Goal: Find specific page/section: Find specific page/section

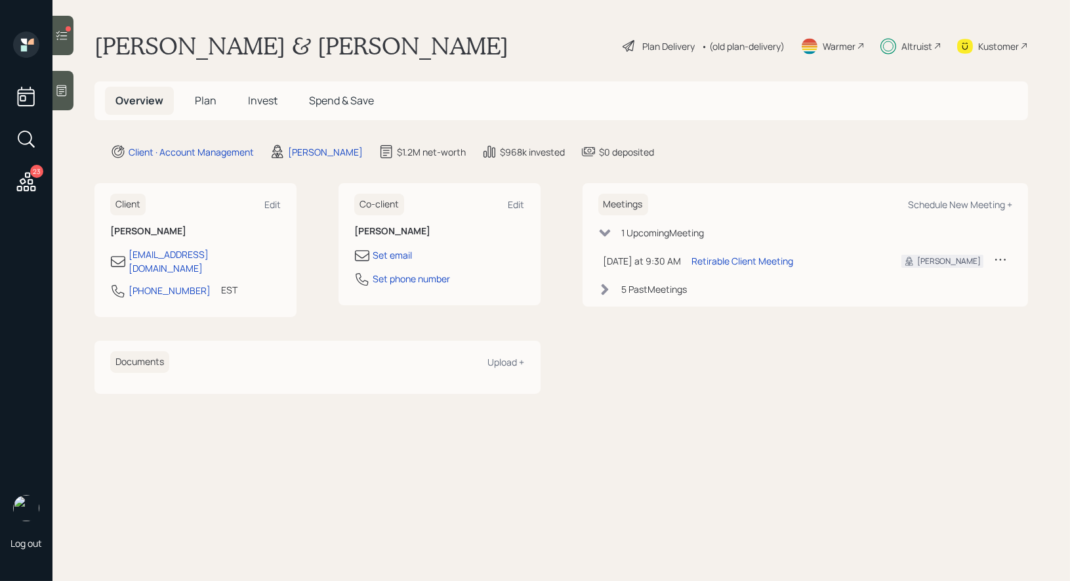
click at [634, 41] on div "Plan Delivery" at bounding box center [658, 46] width 75 height 16
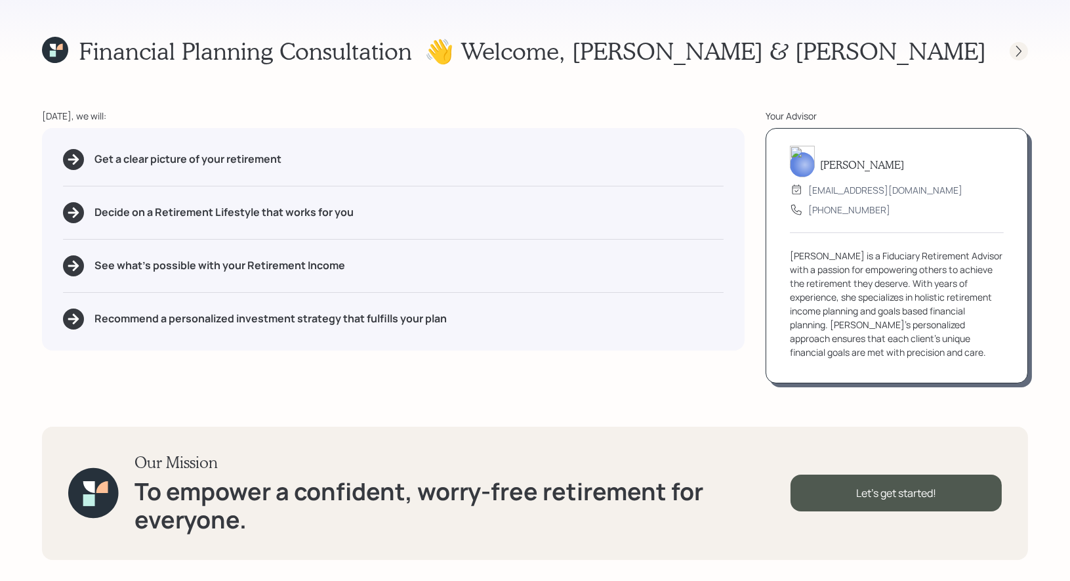
click at [1016, 45] on icon at bounding box center [1018, 50] width 5 height 11
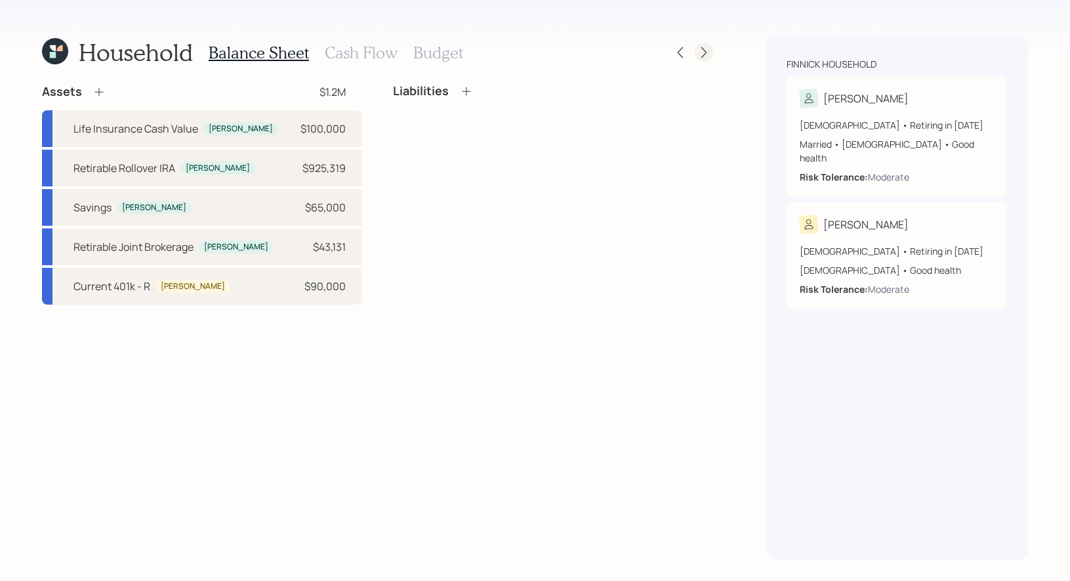
click at [704, 60] on div at bounding box center [704, 52] width 18 height 18
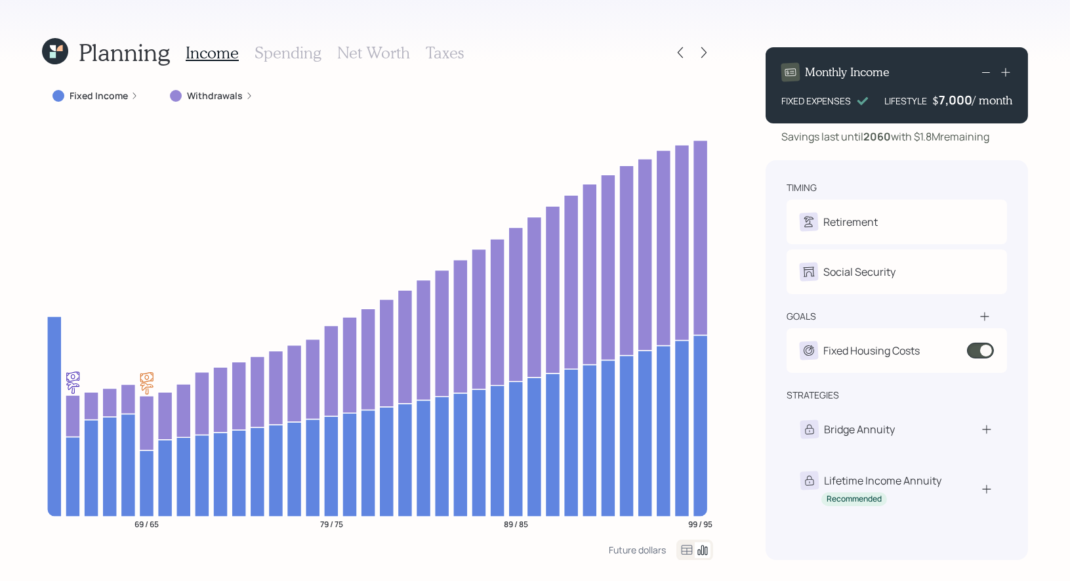
click at [57, 50] on icon at bounding box center [59, 48] width 6 height 6
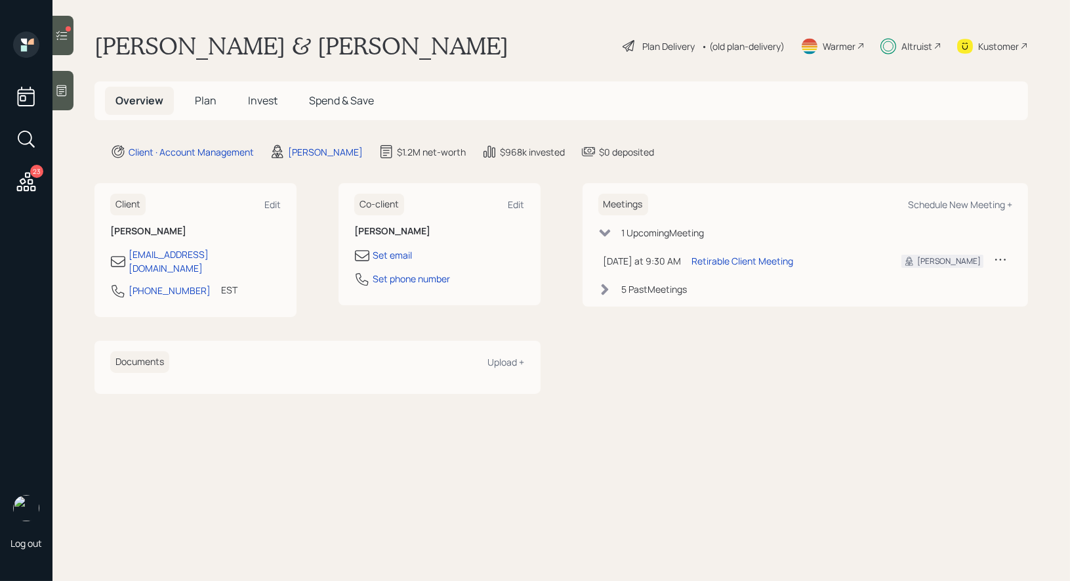
click at [650, 43] on div "Plan Delivery" at bounding box center [668, 46] width 52 height 14
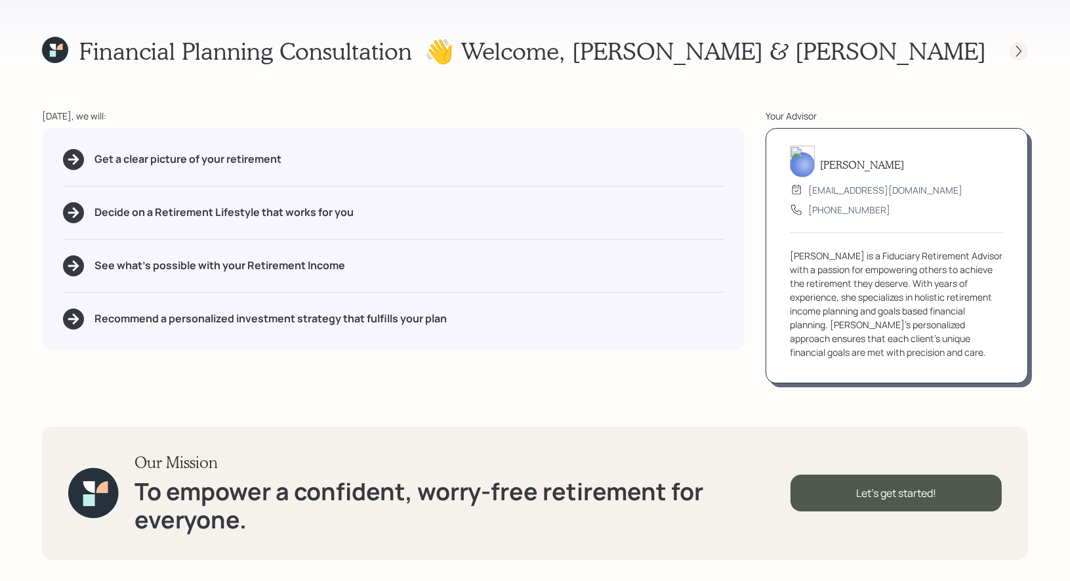
click at [1018, 52] on icon at bounding box center [1018, 51] width 13 height 13
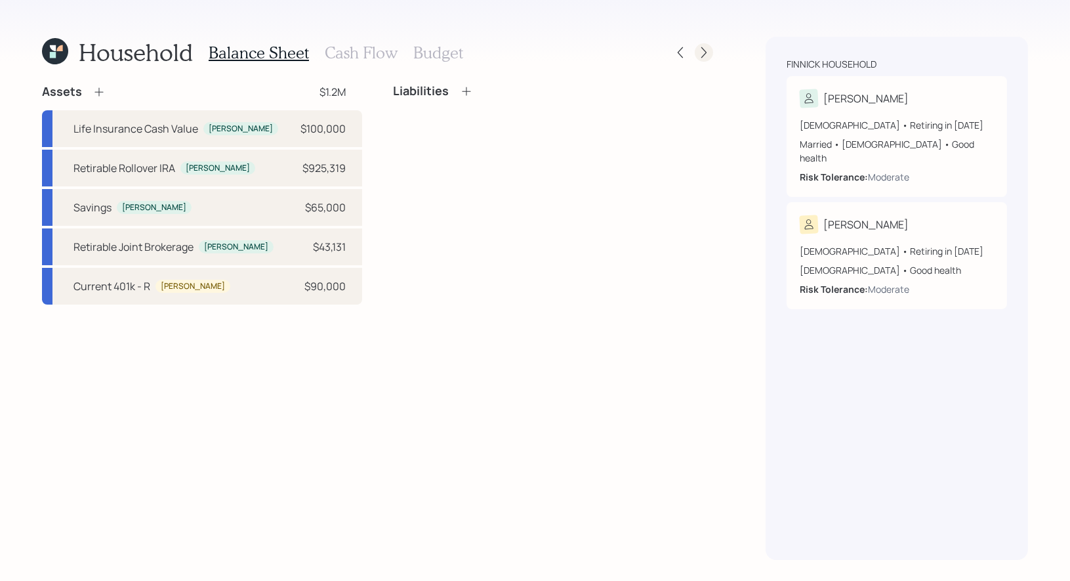
click at [701, 50] on icon at bounding box center [703, 52] width 13 height 13
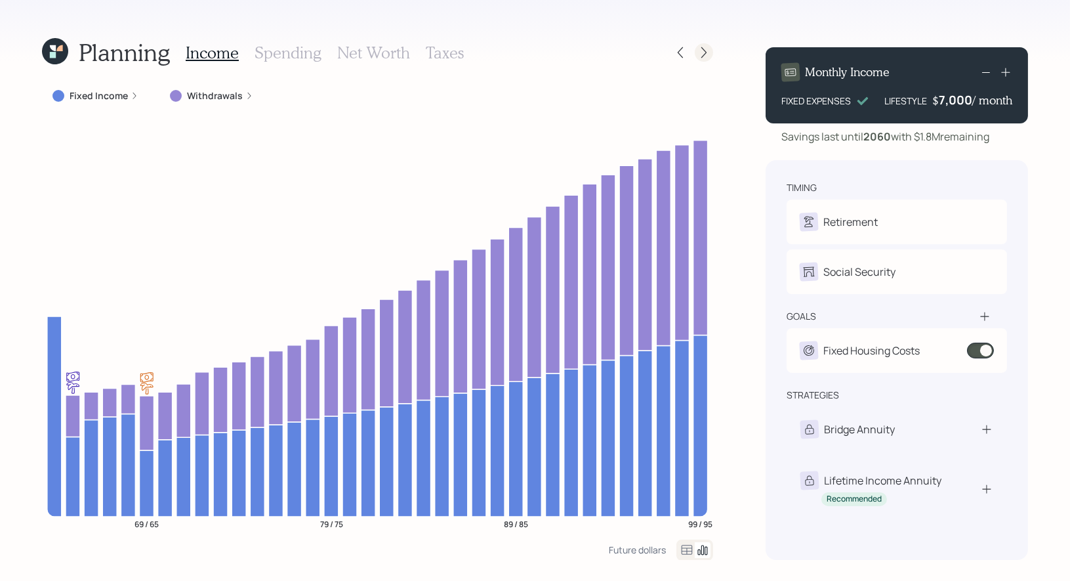
click at [703, 52] on icon at bounding box center [703, 52] width 13 height 13
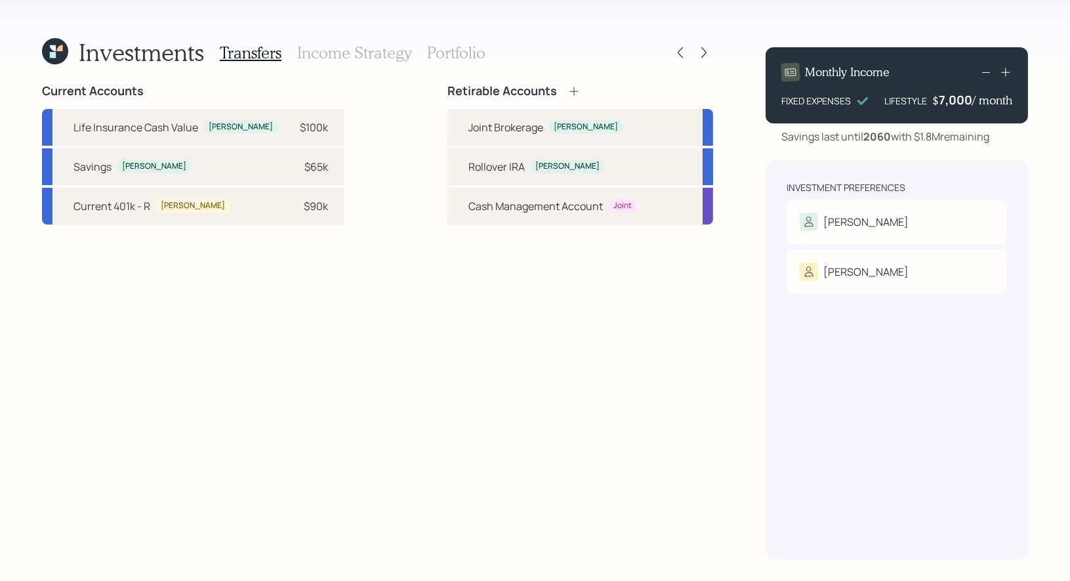
click at [458, 52] on h3 "Portfolio" at bounding box center [456, 52] width 58 height 19
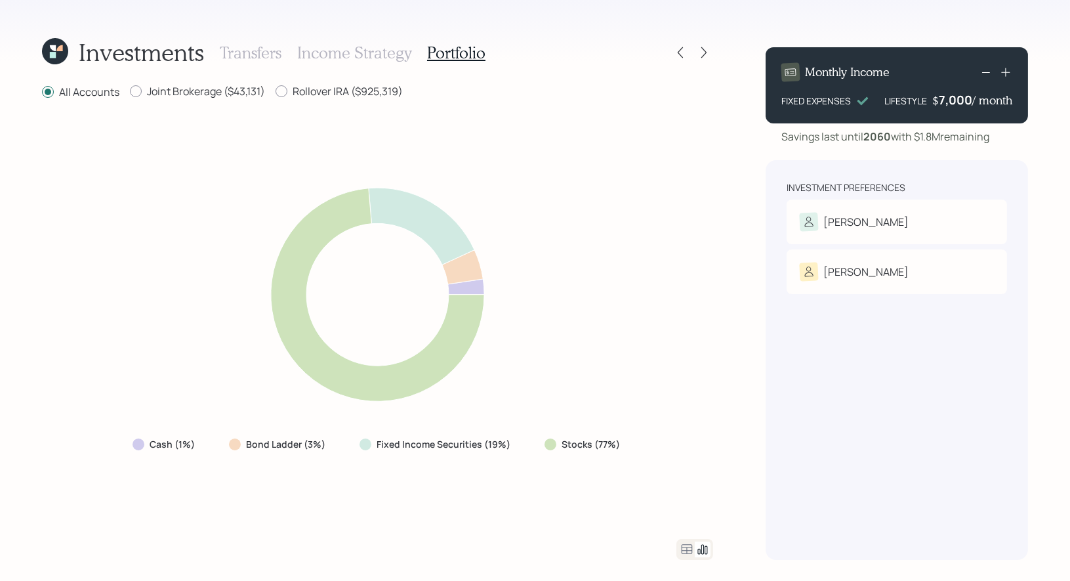
click at [685, 546] on icon at bounding box center [687, 549] width 16 height 16
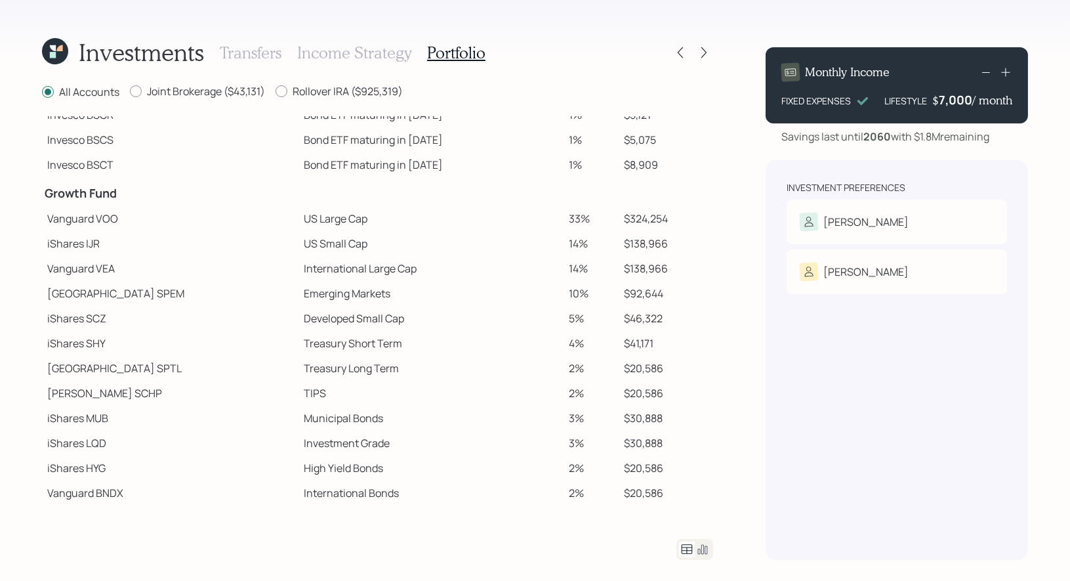
scroll to position [150, 0]
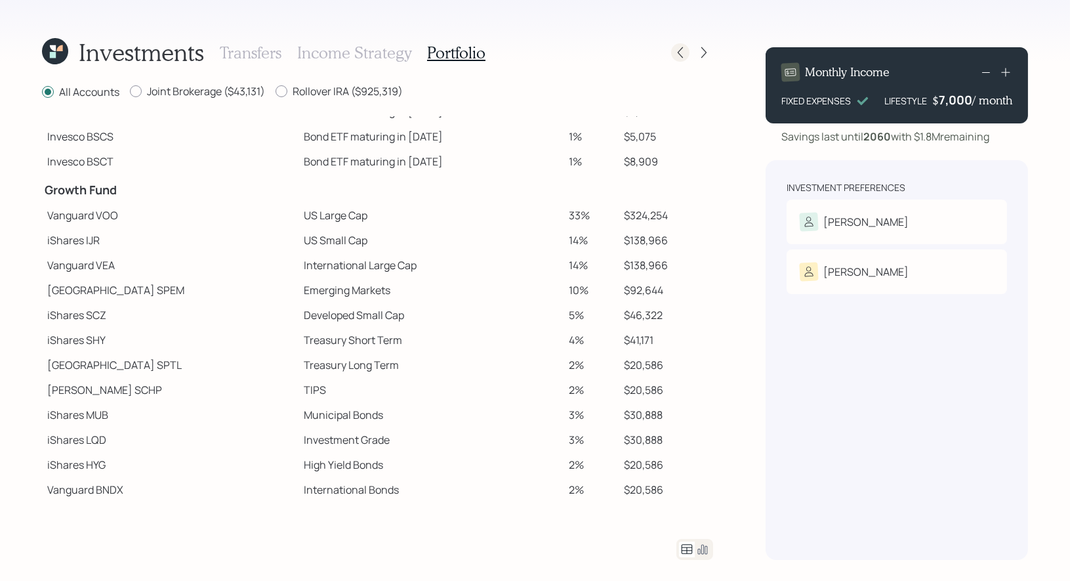
click at [679, 51] on icon at bounding box center [680, 52] width 13 height 13
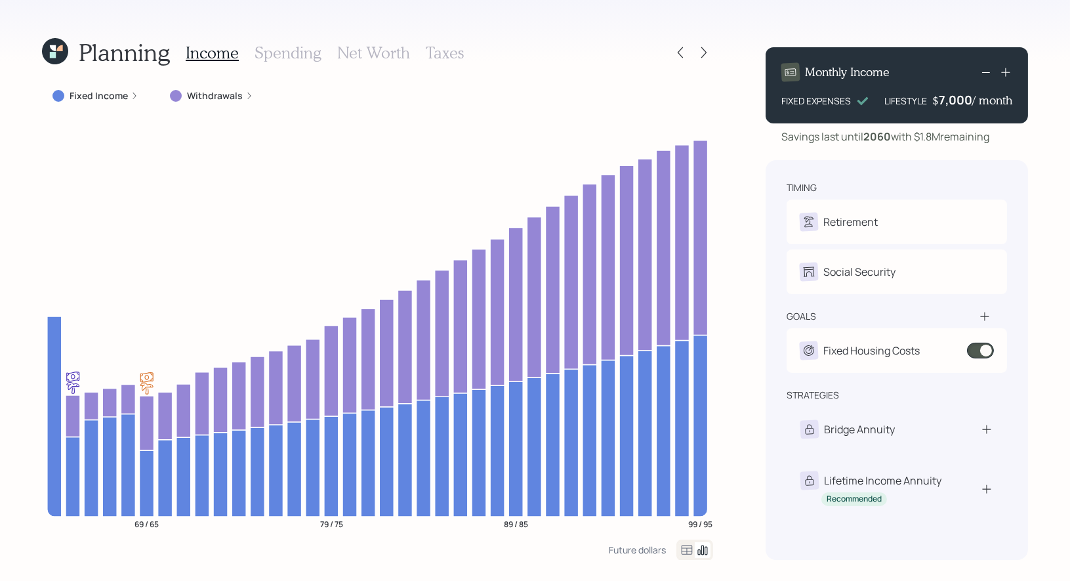
click at [54, 42] on icon at bounding box center [55, 51] width 26 height 26
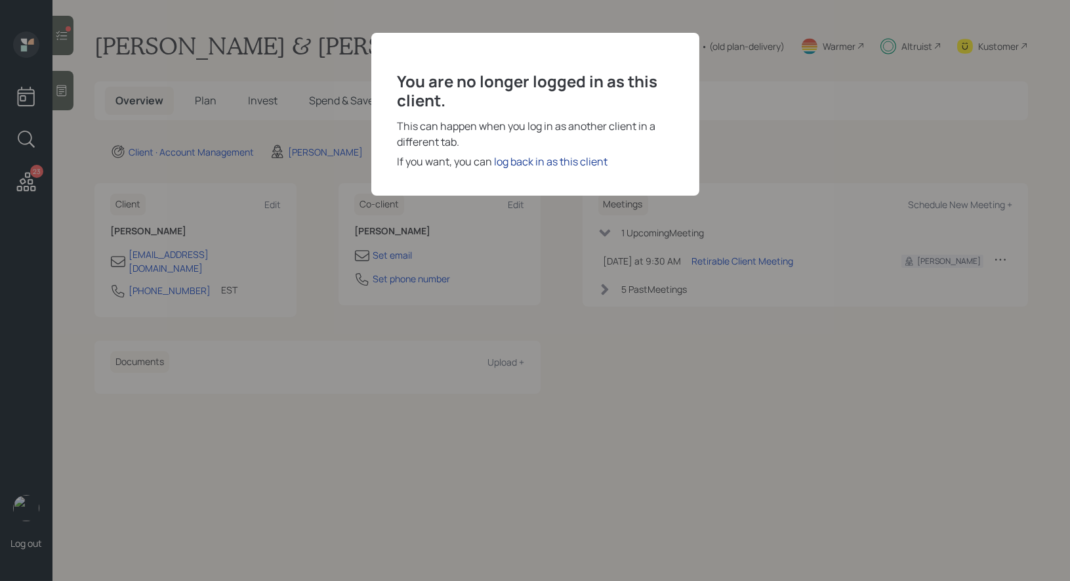
click at [577, 159] on div "log back in as this client" at bounding box center [551, 161] width 113 height 16
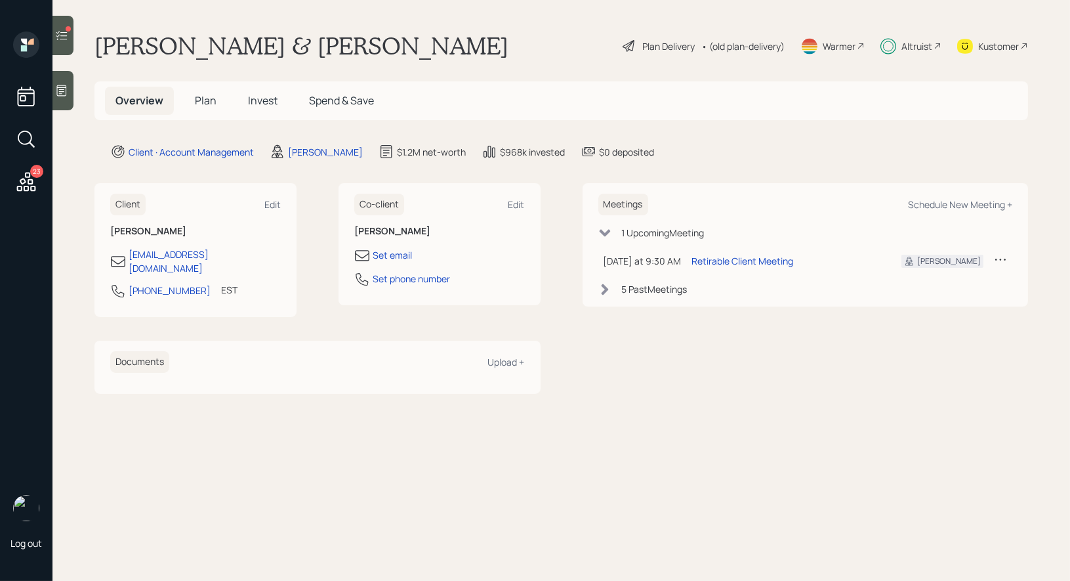
click at [202, 98] on span "Plan" at bounding box center [206, 100] width 22 height 14
